Goal: Understand process/instructions: Learn how to perform a task or action

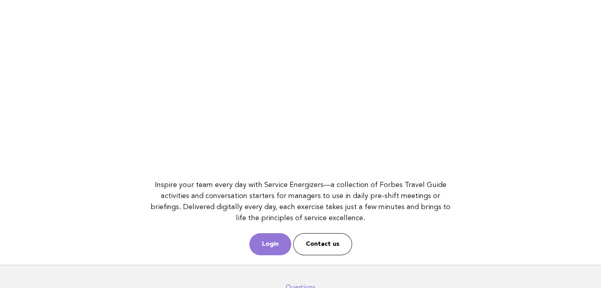
scroll to position [102, 0]
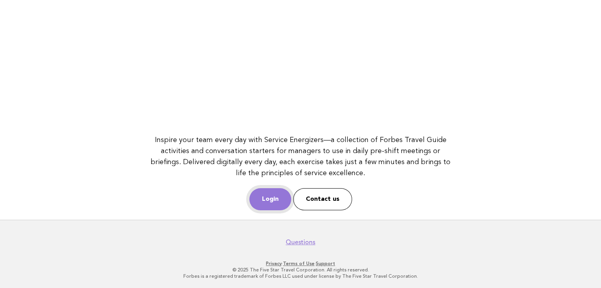
click at [268, 190] on link "Login" at bounding box center [270, 199] width 42 height 22
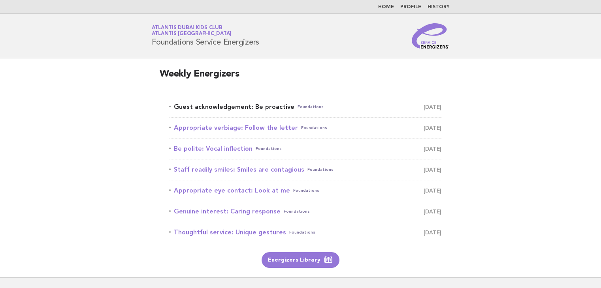
click at [234, 108] on link "Guest acknowledgement: Be proactive Foundations [DATE]" at bounding box center [305, 107] width 272 height 11
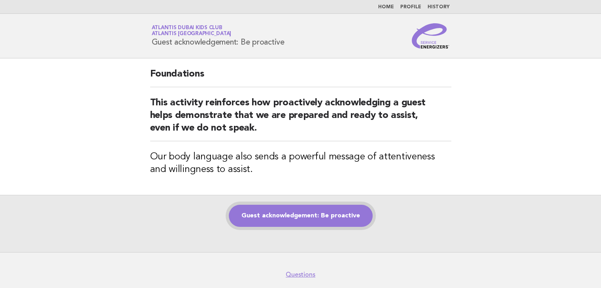
click at [286, 222] on link "Guest acknowledgement: Be proactive" at bounding box center [301, 216] width 144 height 22
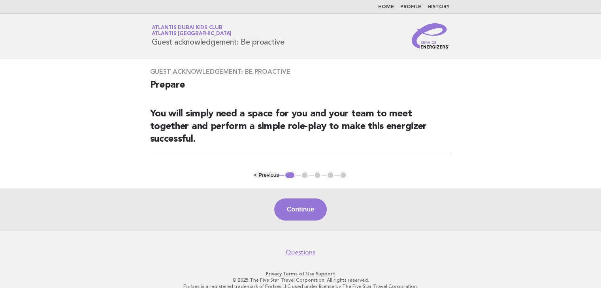
click at [285, 215] on button "Continue" at bounding box center [300, 210] width 53 height 22
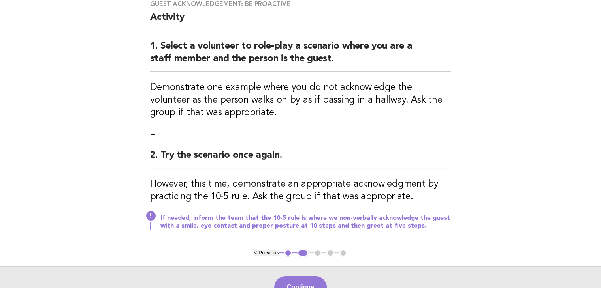
scroll to position [79, 0]
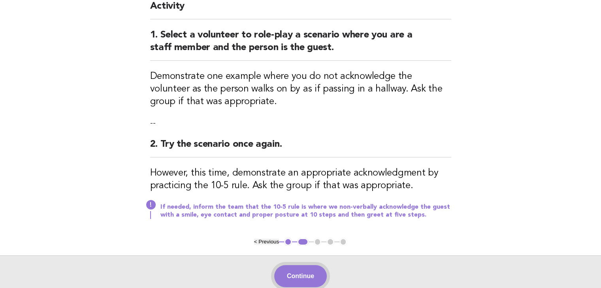
click at [311, 271] on button "Continue" at bounding box center [300, 276] width 53 height 22
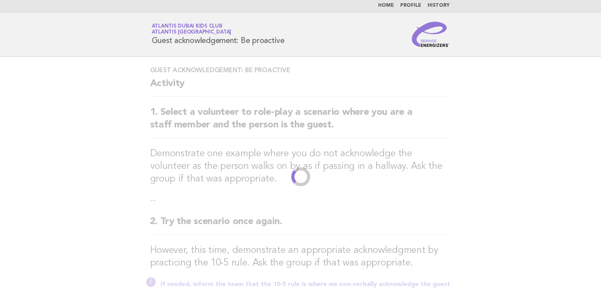
scroll to position [0, 0]
